Goal: Navigation & Orientation: Find specific page/section

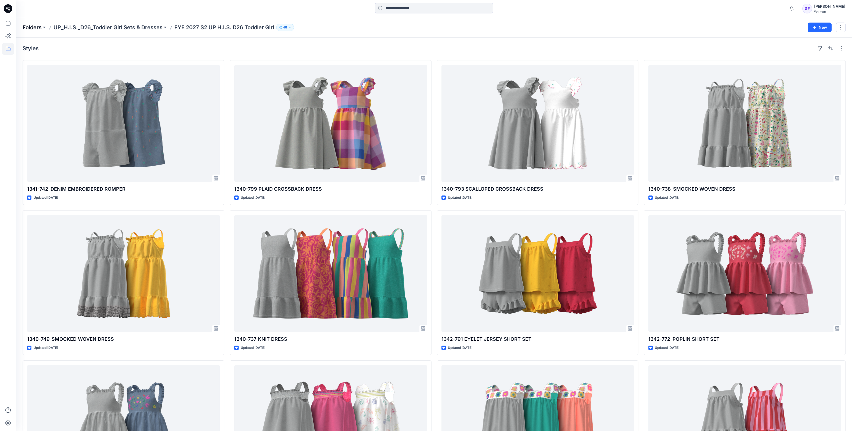
click at [37, 25] on p "Folders" at bounding box center [32, 28] width 19 height 8
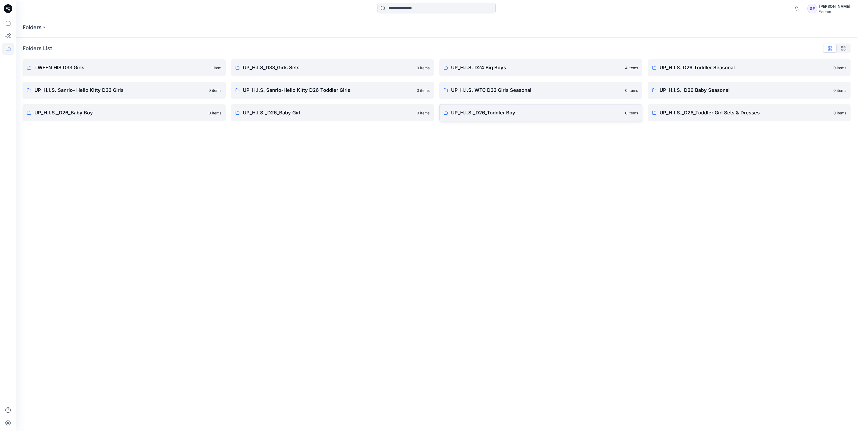
click at [485, 114] on p "UP_H.I.S._D26_Toddler Boy" at bounding box center [536, 113] width 171 height 8
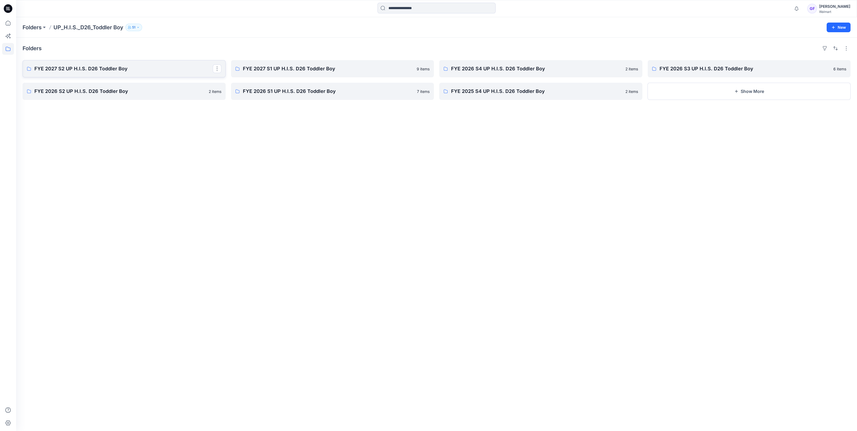
click at [53, 73] on link "FYE 2027 S2 UP H.I.S. D26 Toddler Boy" at bounding box center [124, 68] width 203 height 17
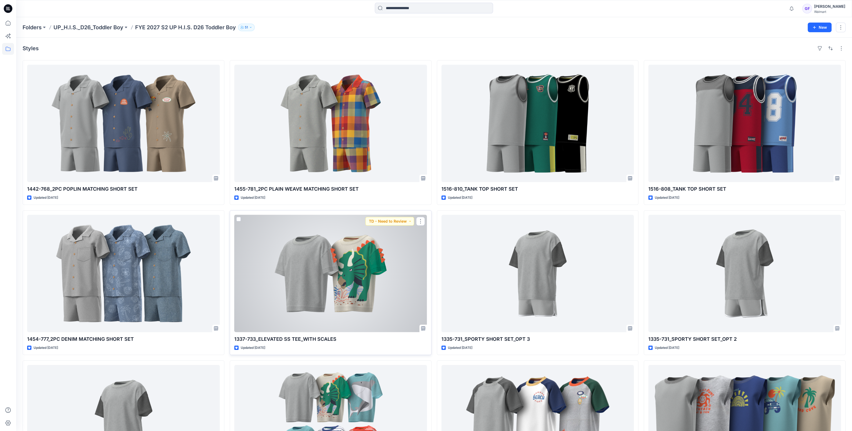
click at [301, 281] on div at bounding box center [330, 273] width 193 height 117
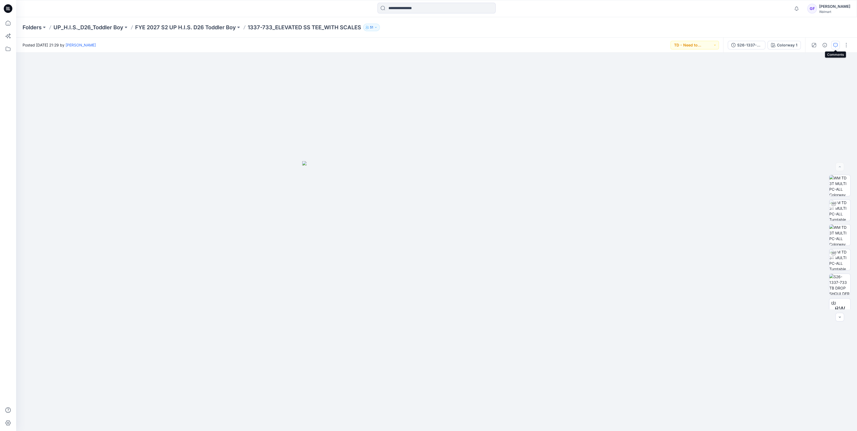
click at [838, 45] on button "button" at bounding box center [835, 45] width 9 height 9
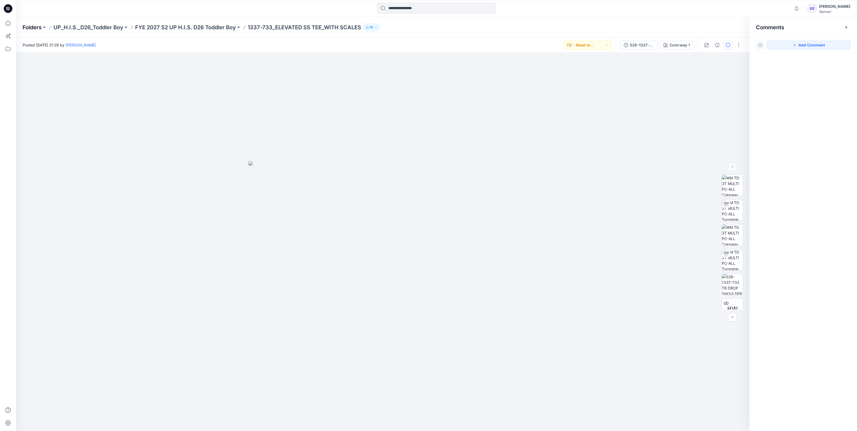
click at [34, 30] on p "Folders" at bounding box center [32, 28] width 19 height 8
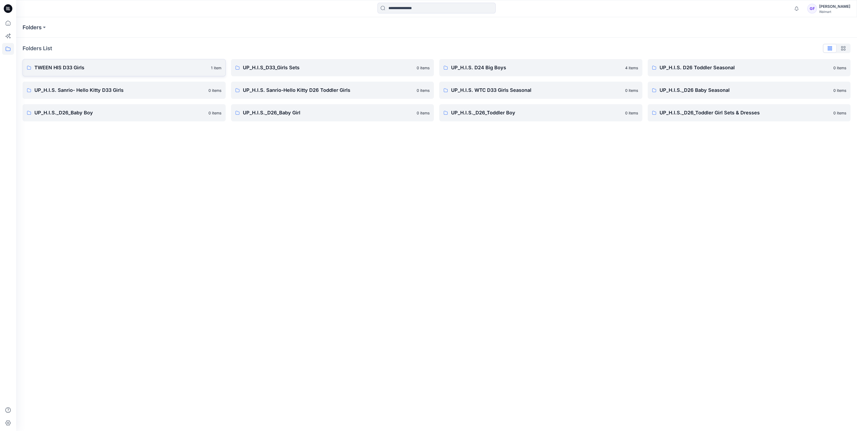
click at [66, 69] on p "TWEEN HIS D33 Girls" at bounding box center [120, 68] width 173 height 8
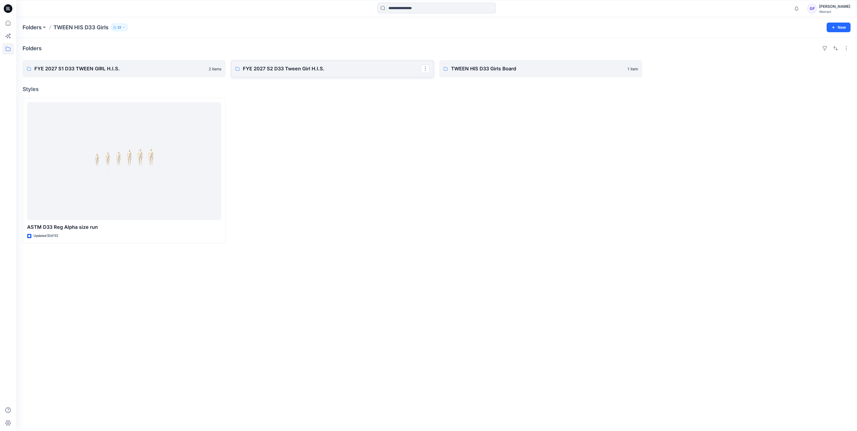
click at [277, 73] on link "FYE 2027 S2 D33 Tween Girl H.I.S." at bounding box center [332, 68] width 203 height 17
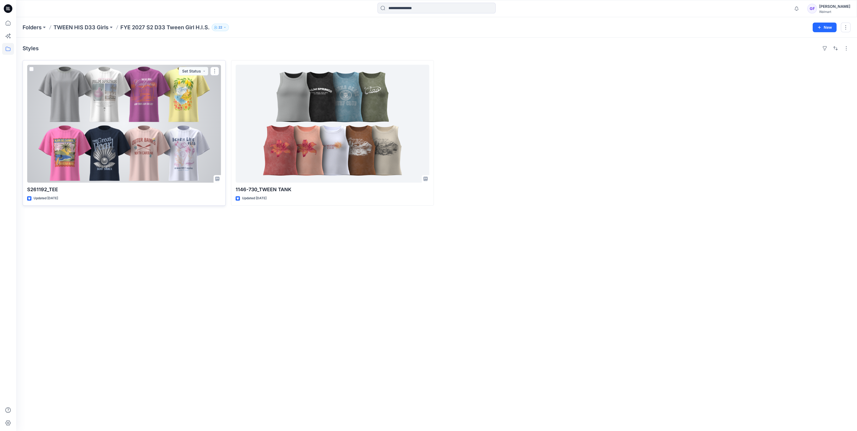
click at [114, 94] on div at bounding box center [124, 124] width 194 height 118
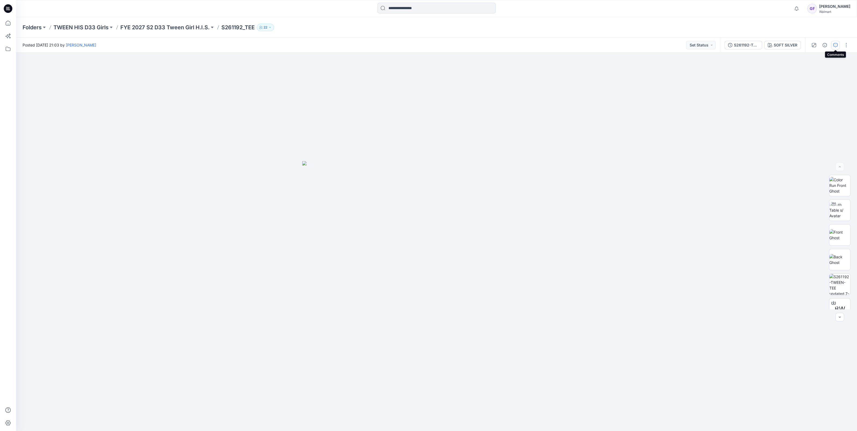
click at [834, 44] on icon "button" at bounding box center [835, 45] width 4 height 4
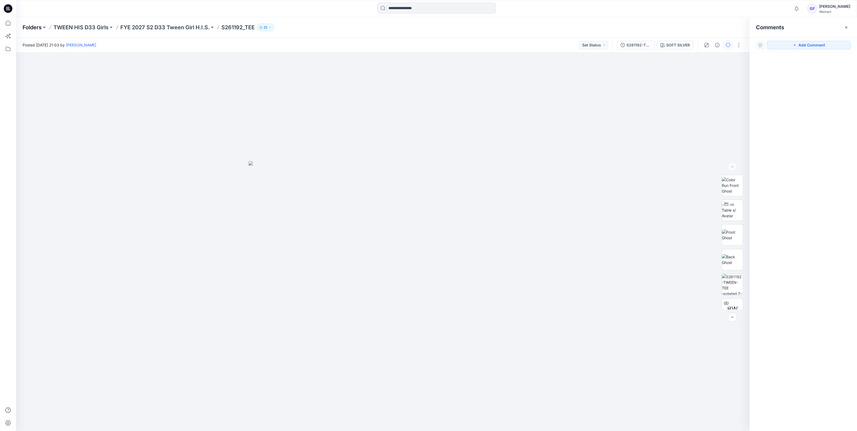
click at [35, 24] on p "Folders" at bounding box center [32, 28] width 19 height 8
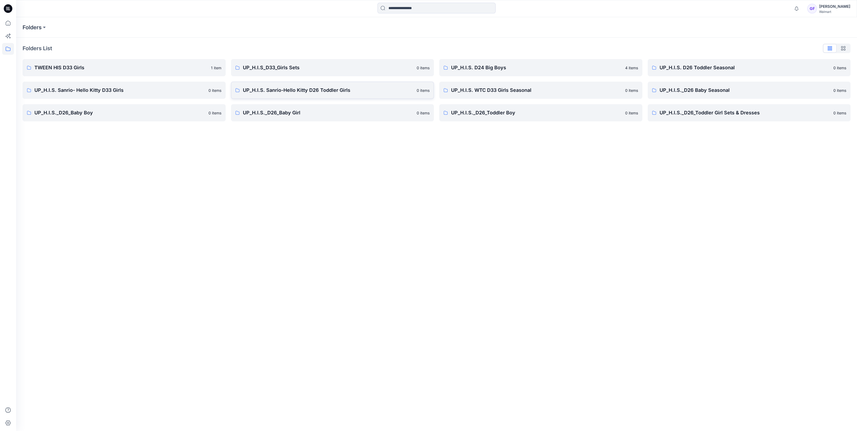
click at [291, 89] on p "UP_H.I.S. Sanrio-Hello Kitty D26 Toddler Girls" at bounding box center [328, 91] width 171 height 8
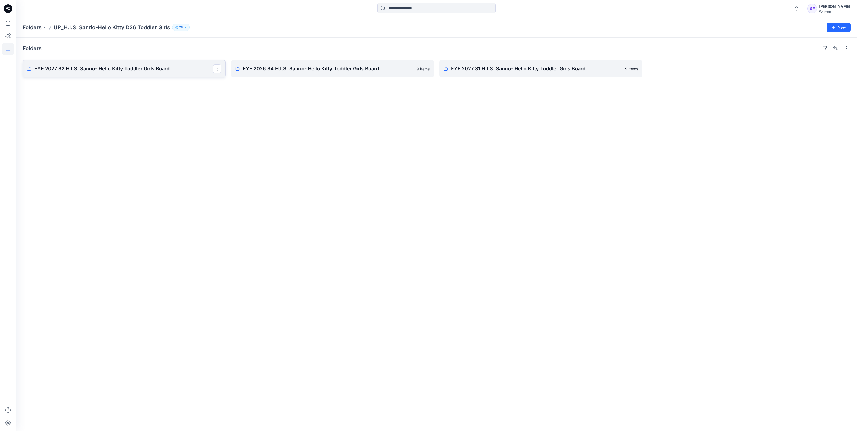
click at [91, 66] on p "FYE 2027 S2 H.I.S. Sanrio- Hello Kitty Toddler Girls Board" at bounding box center [123, 69] width 178 height 8
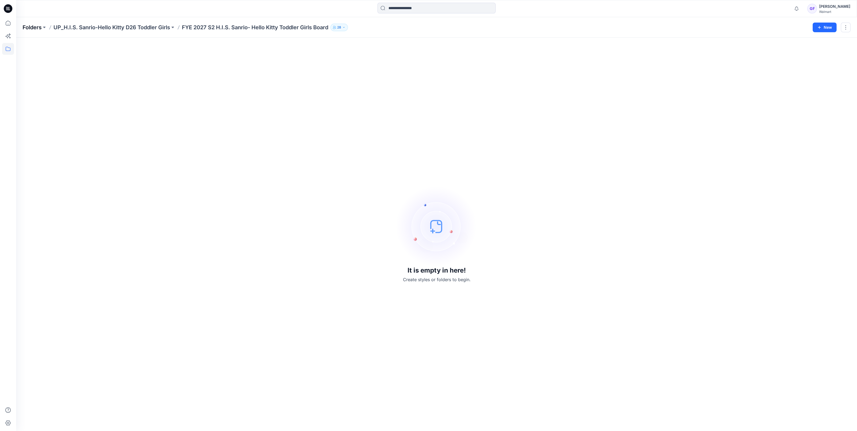
click at [30, 26] on p "Folders" at bounding box center [32, 28] width 19 height 8
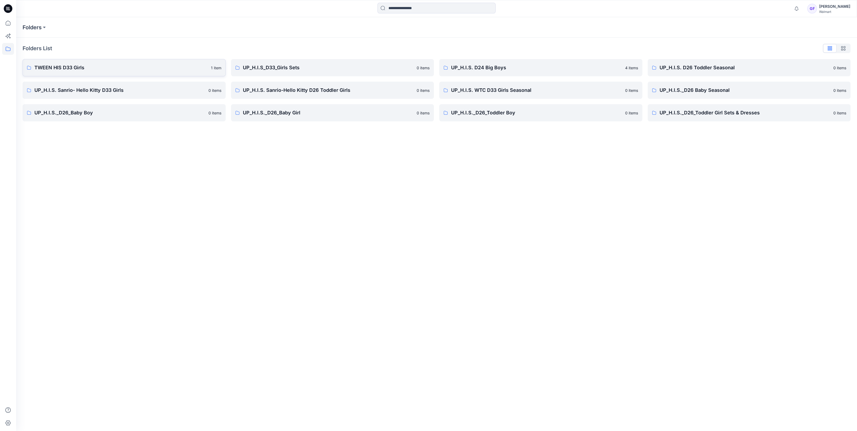
click at [57, 66] on p "TWEEN HIS D33 Girls" at bounding box center [120, 68] width 173 height 8
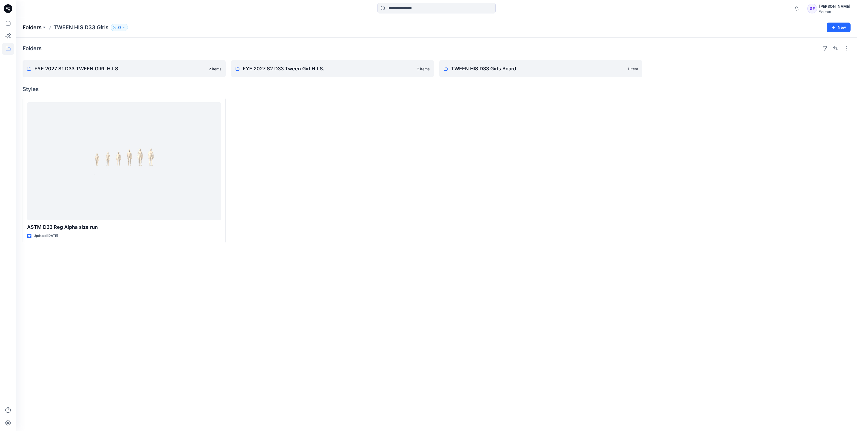
click at [29, 28] on p "Folders" at bounding box center [32, 28] width 19 height 8
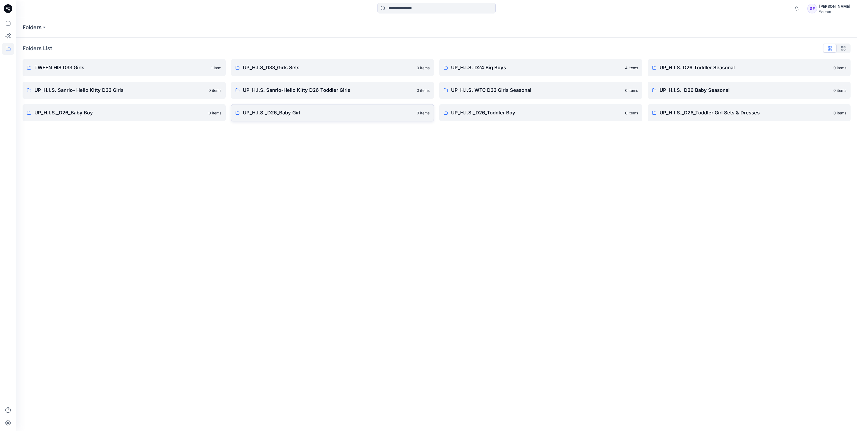
click at [294, 118] on link "UP_H.I.S._D26_Baby Girl [DEMOGRAPHIC_DATA] items" at bounding box center [332, 112] width 203 height 17
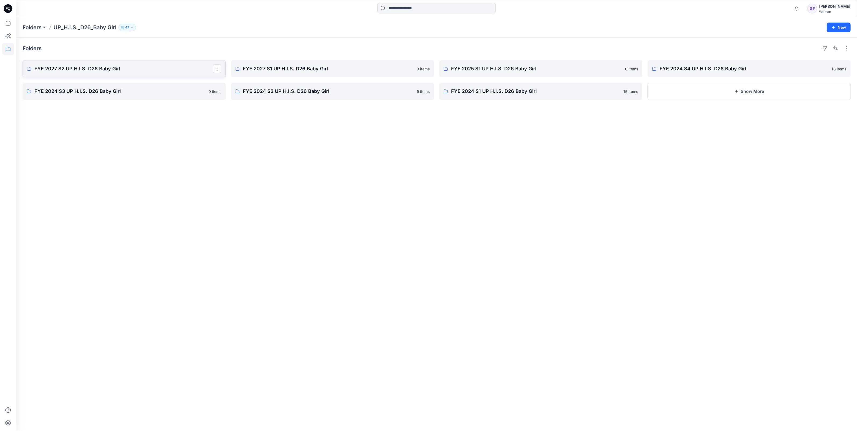
click at [111, 74] on link "FYE 2027 S2 UP H.I.S. D26 Baby Girl" at bounding box center [124, 68] width 203 height 17
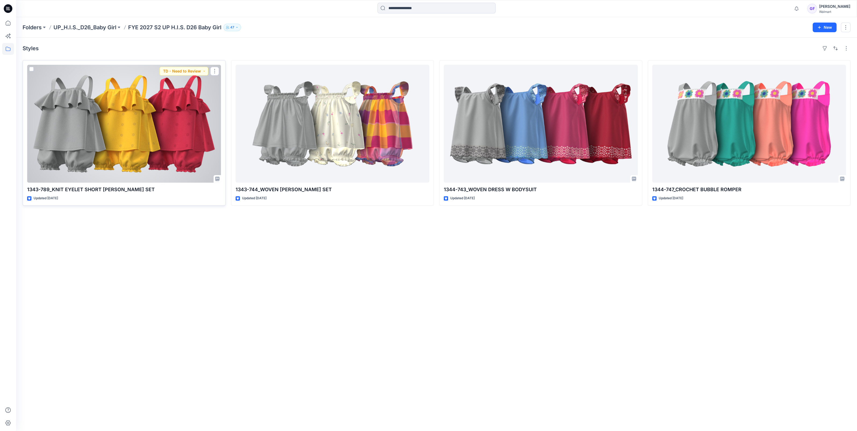
click at [133, 107] on div at bounding box center [124, 124] width 194 height 118
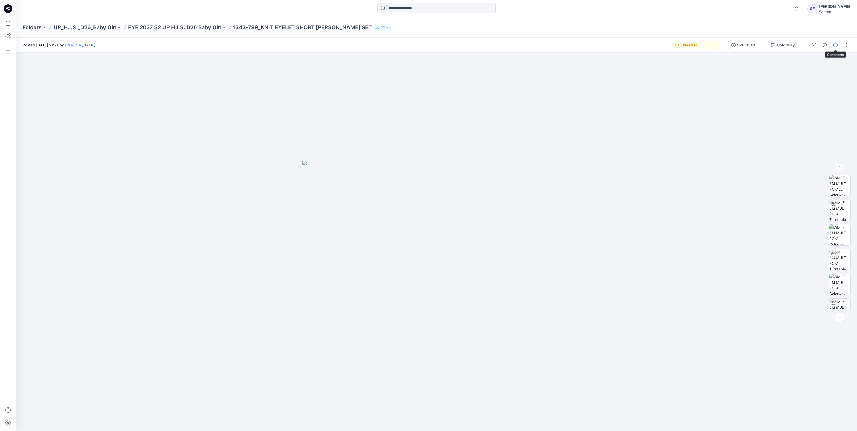
click at [834, 44] on icon "button" at bounding box center [835, 45] width 4 height 4
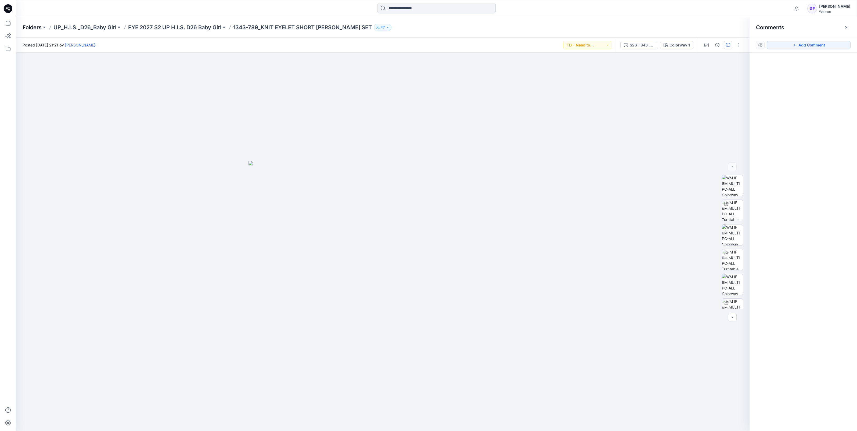
click at [31, 25] on p "Folders" at bounding box center [32, 28] width 19 height 8
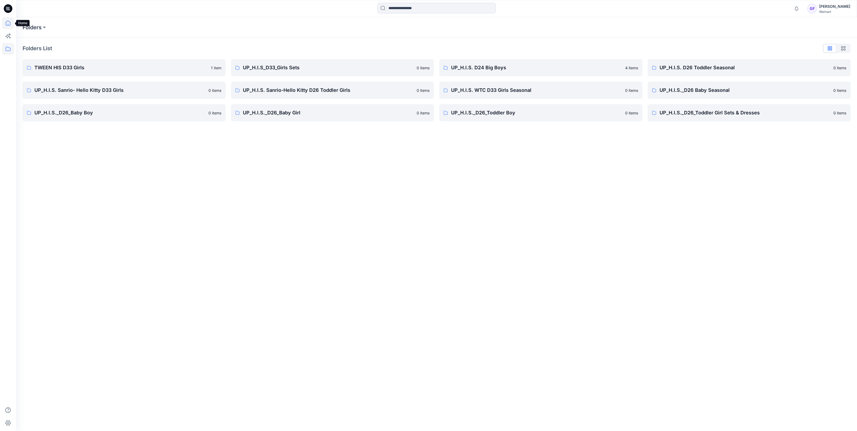
click at [6, 26] on icon at bounding box center [8, 23] width 12 height 12
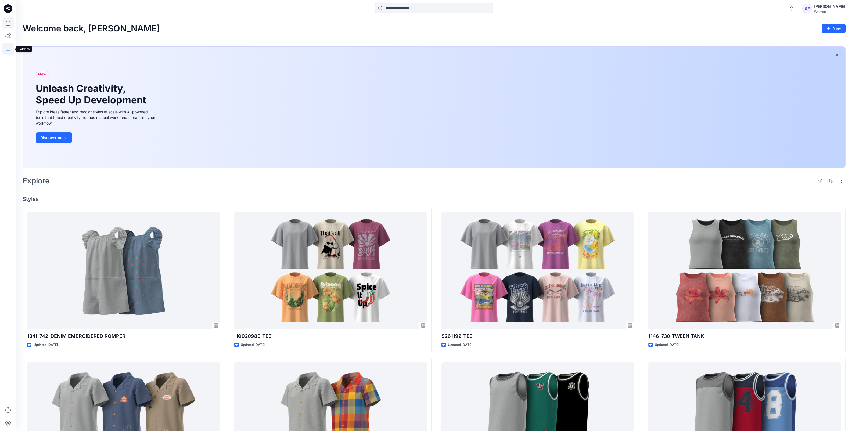
click at [11, 47] on icon at bounding box center [8, 49] width 12 height 12
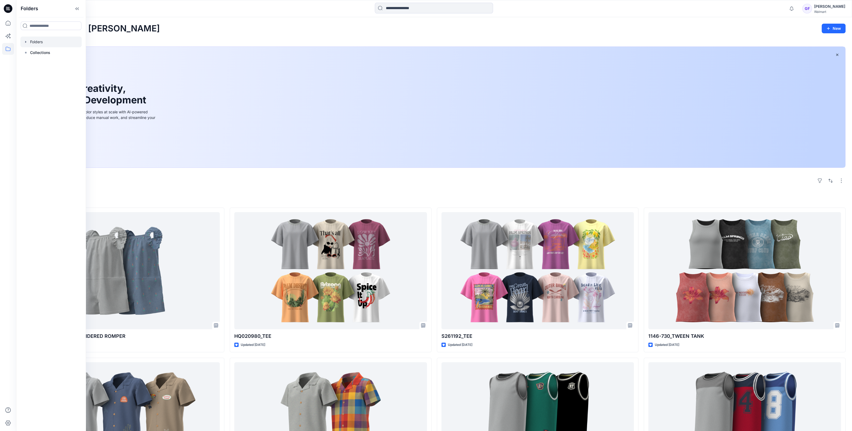
click at [42, 45] on div at bounding box center [50, 42] width 61 height 11
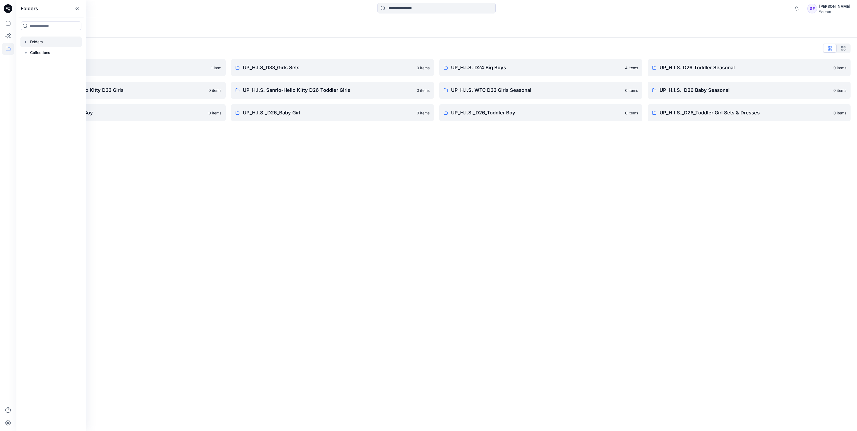
click at [325, 39] on div "Folders List TWEEN HIS D33 Girls 1 item UP_H.I.S. Sanrio- Hello Kitty D33 Girls…" at bounding box center [436, 83] width 841 height 90
click at [700, 115] on p "UP_H.I.S._D26_Toddler Girl Sets & Dresses" at bounding box center [745, 113] width 171 height 8
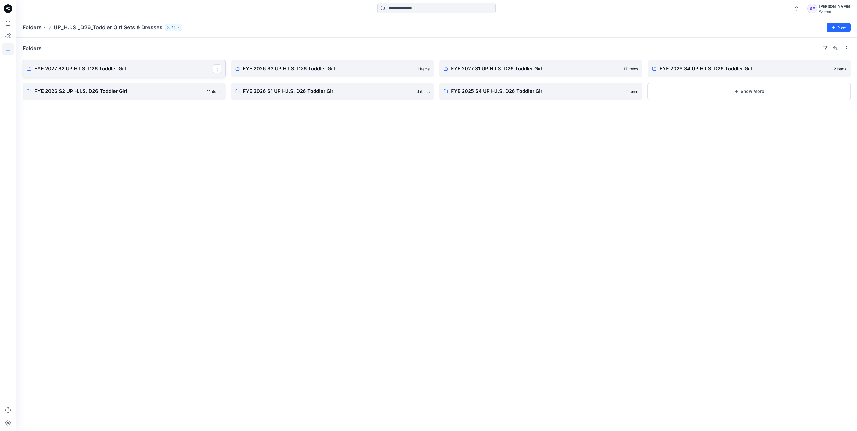
click at [67, 65] on p "FYE 2027 S2 UP H.I.S. D26 Toddler Girl" at bounding box center [123, 69] width 178 height 8
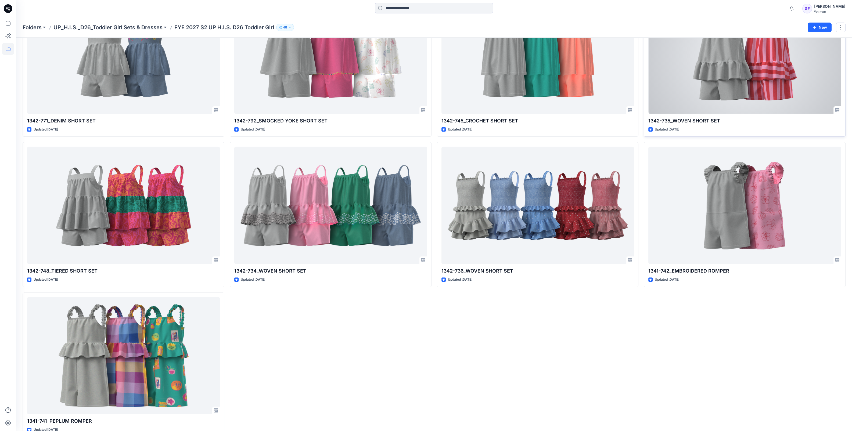
scroll to position [369, 0]
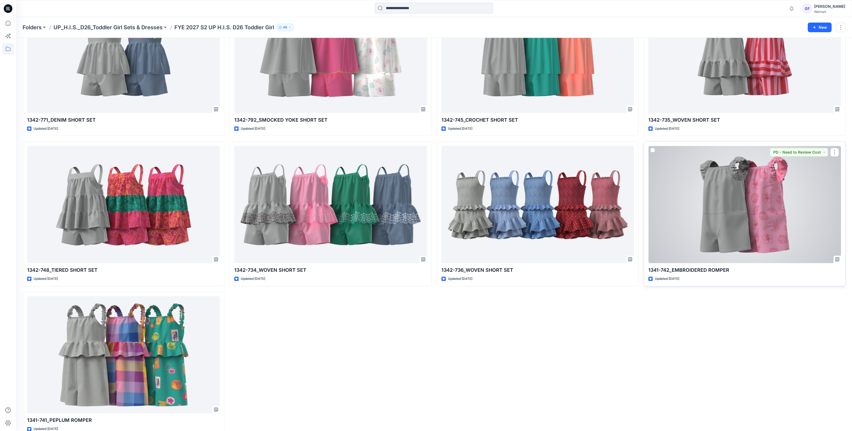
click at [743, 208] on div at bounding box center [744, 204] width 193 height 117
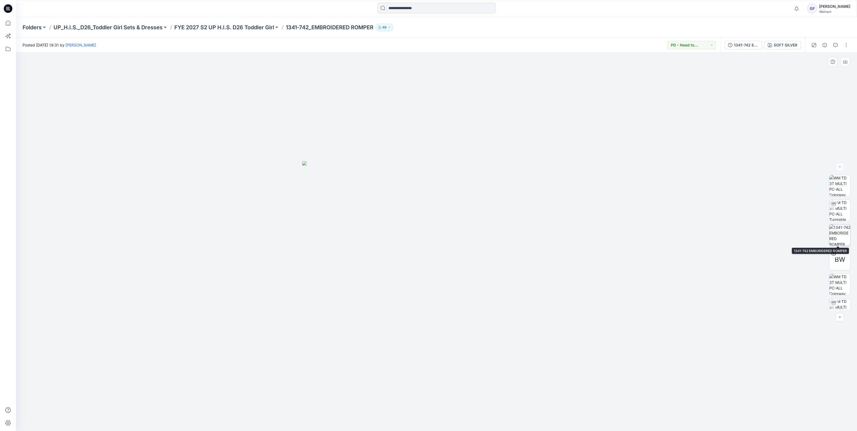
scroll to position [33, 0]
click at [837, 278] on img at bounding box center [839, 275] width 21 height 21
drag, startPoint x: 501, startPoint y: 415, endPoint x: 434, endPoint y: 420, distance: 67.4
click at [434, 420] on icon at bounding box center [437, 415] width 163 height 20
click at [458, 31] on div "Folders UP_H.I.S._D26_Toddler Girl Sets & Dresses FYE 2027 S2 UP H.I.S. D26 Tod…" at bounding box center [416, 28] width 786 height 8
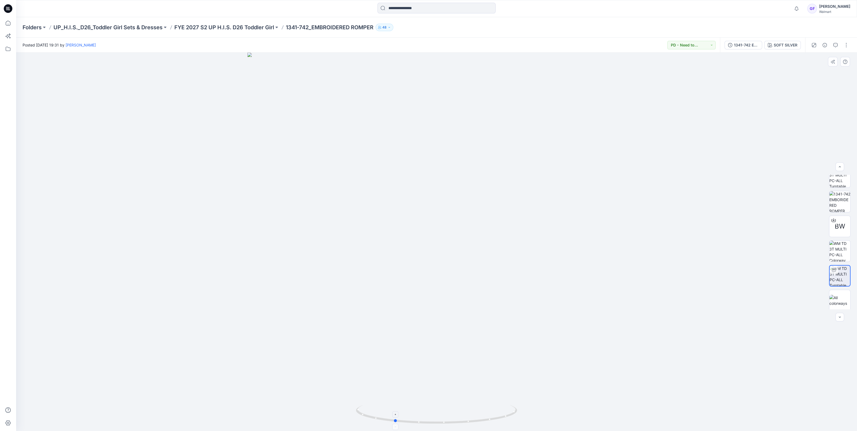
drag, startPoint x: 429, startPoint y: 419, endPoint x: 457, endPoint y: 419, distance: 27.9
click at [457, 419] on icon at bounding box center [437, 415] width 163 height 20
drag, startPoint x: 394, startPoint y: 422, endPoint x: 403, endPoint y: 428, distance: 11.0
click at [403, 425] on icon at bounding box center [437, 415] width 163 height 20
